Goal: Entertainment & Leisure: Consume media (video, audio)

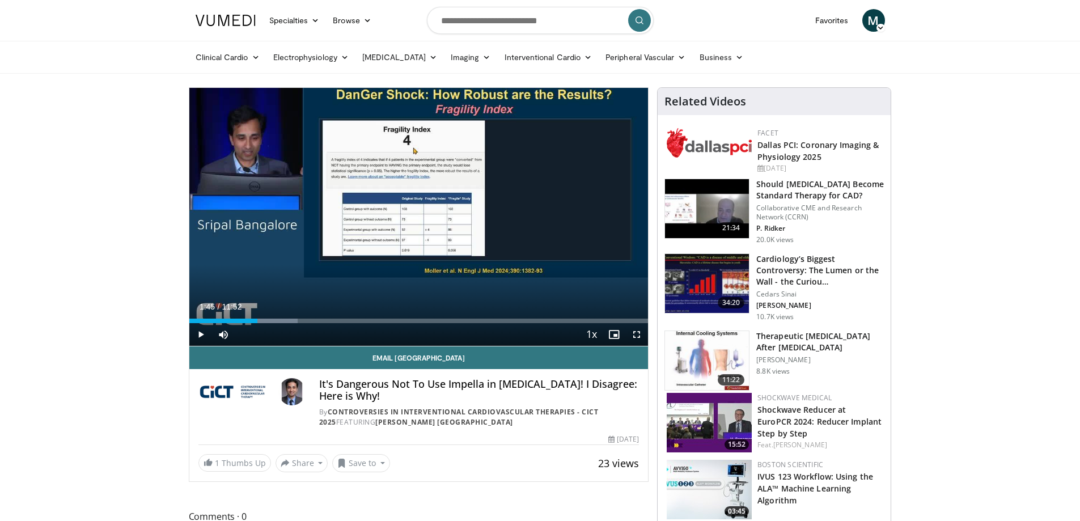
click at [334, 213] on div "Video Player" at bounding box center [419, 216] width 276 height 23
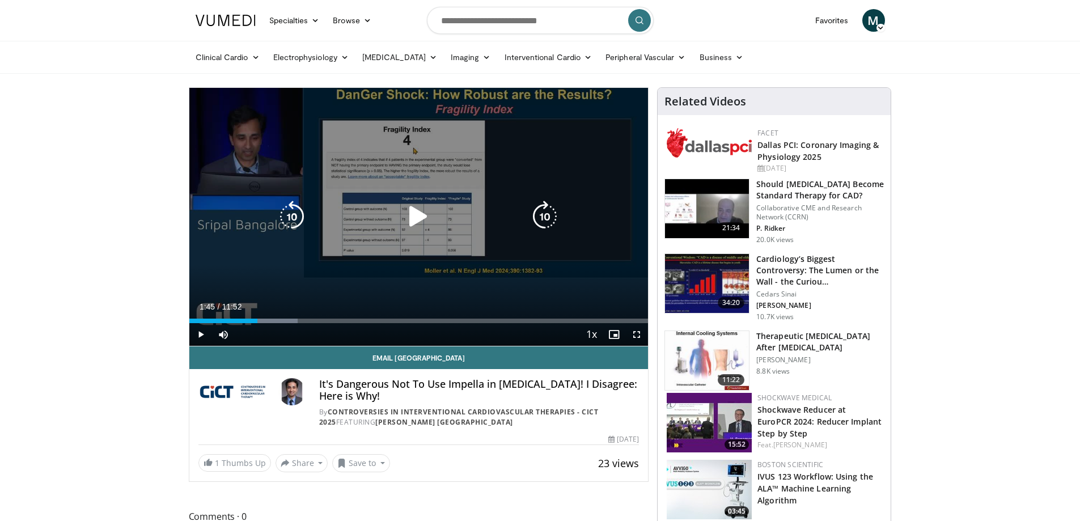
click at [412, 218] on icon "Video Player" at bounding box center [419, 217] width 32 height 32
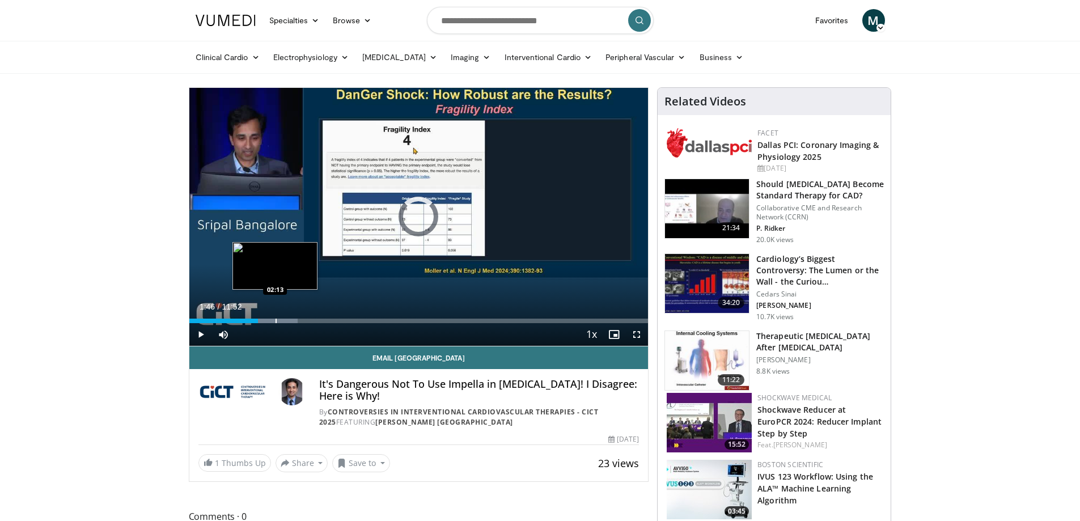
click at [276, 319] on div "Progress Bar" at bounding box center [276, 321] width 1 height 5
click at [291, 319] on div "Loaded : 27.85% 02:12 02:37" at bounding box center [418, 321] width 459 height 5
click at [306, 319] on div "Progress Bar" at bounding box center [306, 321] width 1 height 5
click at [291, 320] on div "Progress Bar" at bounding box center [291, 321] width 1 height 5
